Goal: Information Seeking & Learning: Understand process/instructions

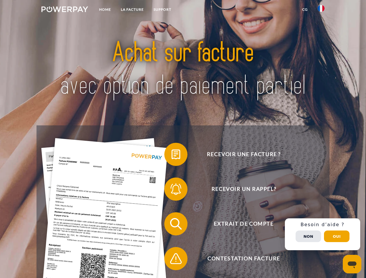
click at [65, 10] on img at bounding box center [64, 9] width 47 height 6
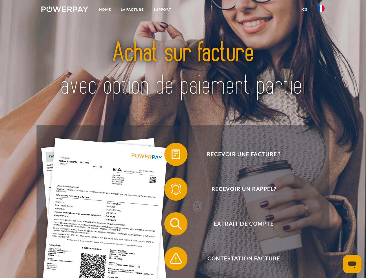
click at [321, 10] on img at bounding box center [320, 8] width 7 height 7
click at [304, 10] on link "CG" at bounding box center [304, 9] width 15 height 10
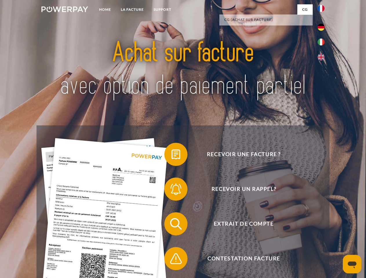
click at [171, 155] on span at bounding box center [167, 154] width 29 height 29
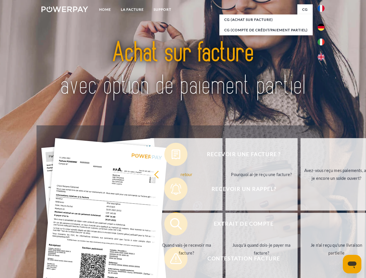
click at [171, 190] on div "Recevoir une facture ? Recevoir un rappel? Extrait de compte retour" at bounding box center [182, 241] width 292 height 232
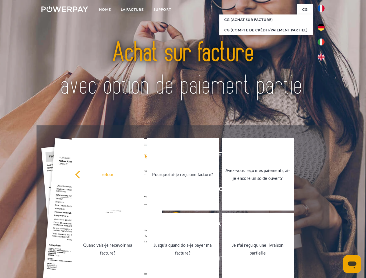
click at [171, 225] on link "Jusqu'à quand dois-je payer ma facture?" at bounding box center [182, 249] width 72 height 72
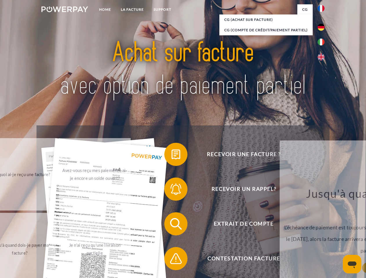
click at [171, 260] on span at bounding box center [167, 258] width 29 height 29
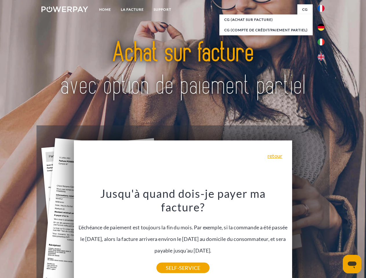
click at [322, 234] on div "Recevoir une facture ? Recevoir un rappel? Extrait de compte retour" at bounding box center [182, 241] width 292 height 232
click at [308, 235] on span "Extrait de compte" at bounding box center [243, 223] width 142 height 23
click at [336, 236] on header "Home LA FACTURE Support" at bounding box center [183, 200] width 366 height 400
